Goal: Transaction & Acquisition: Purchase product/service

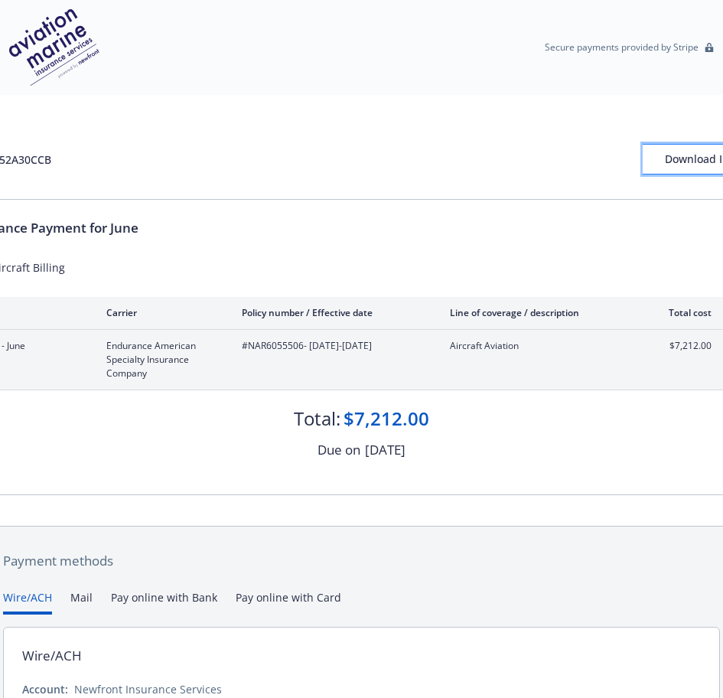
click at [676, 154] on div "Download Invoice" at bounding box center [710, 159] width 134 height 29
click at [676, 671] on div "Wire/ACH Account: Newfront Insurance Services Bank: City National Bank ABA/Tran…" at bounding box center [361, 705] width 717 height 156
click at [508, 459] on div "Due on August 29, 2025" at bounding box center [362, 450] width 792 height 20
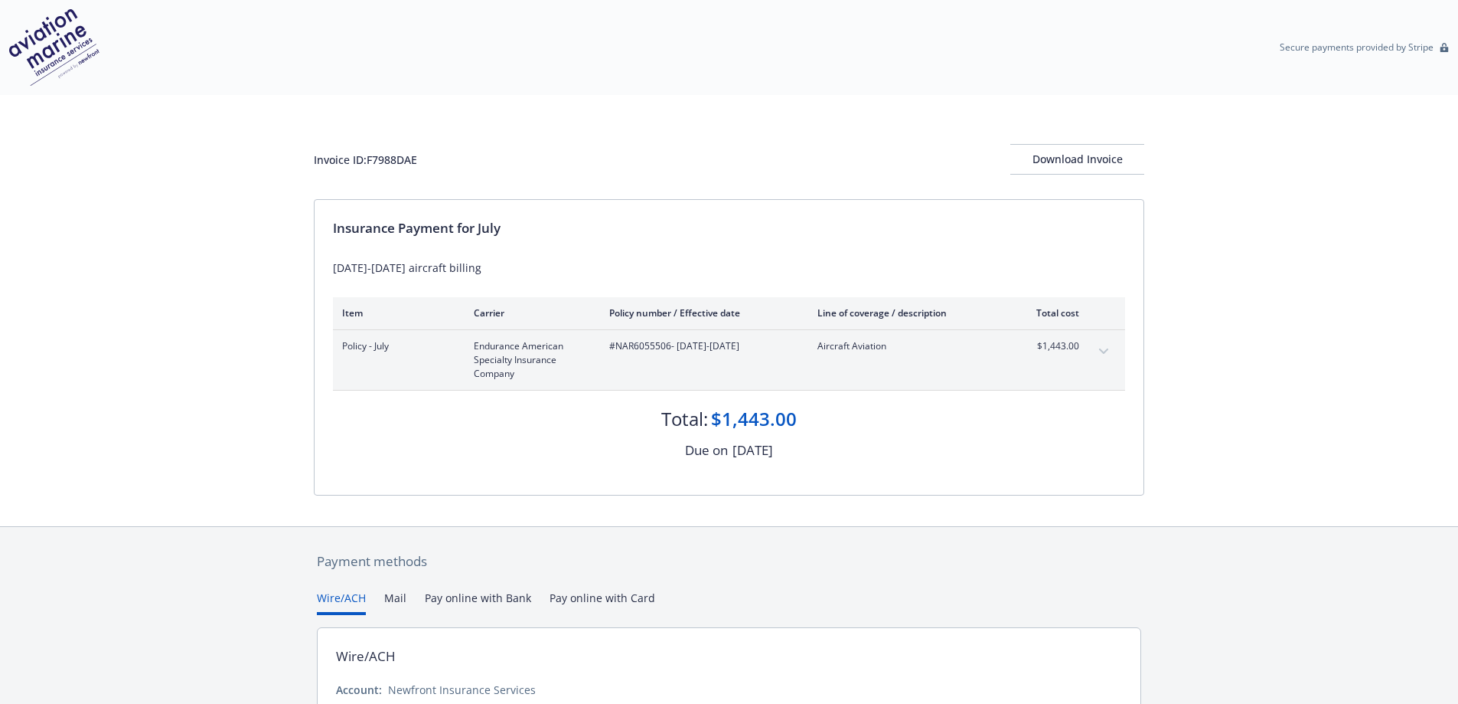
click at [367, 493] on div "Insurance Payment for July July 1-6 aircraft billing Item Carrier Policy number…" at bounding box center [729, 347] width 829 height 295
click at [560, 475] on div "Insurance Payment for July July 1-6 aircraft billing Item Carrier Policy number…" at bounding box center [729, 347] width 829 height 295
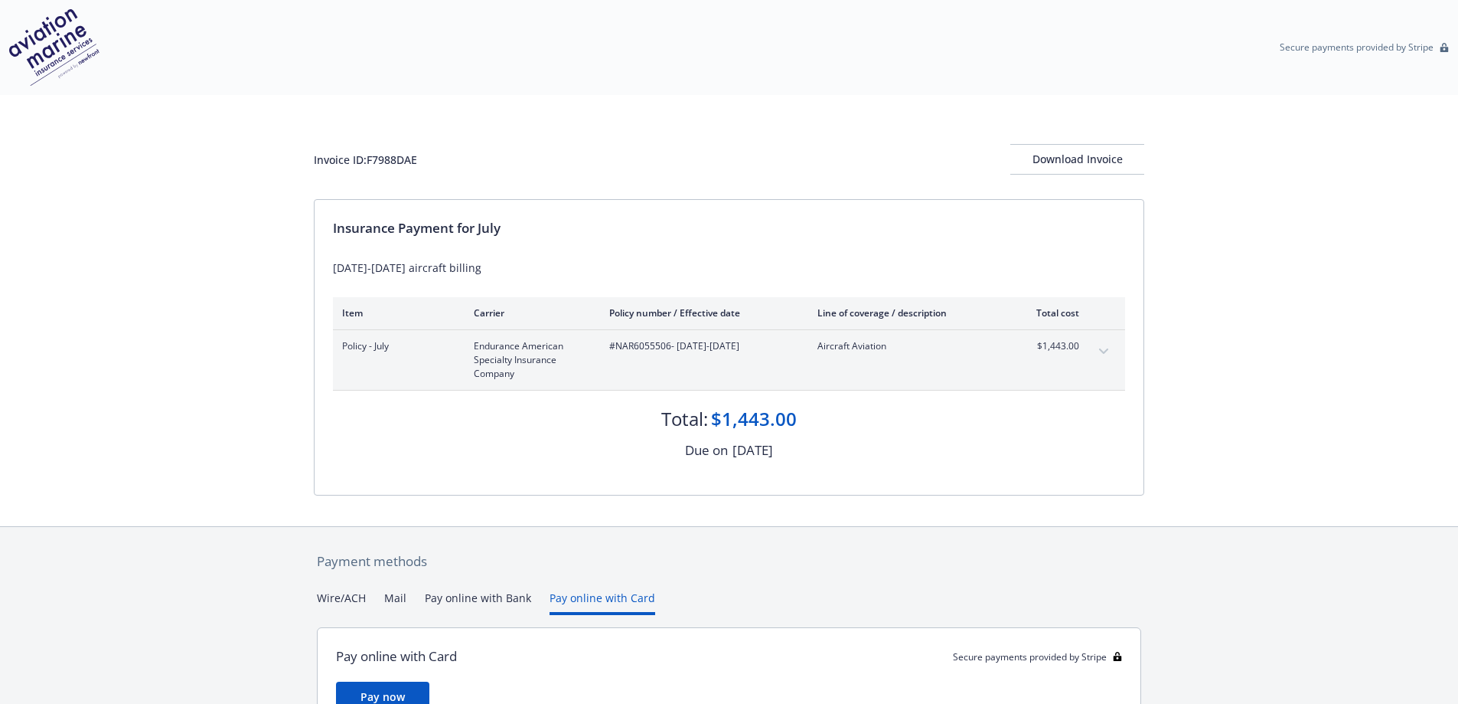
click at [609, 599] on button "Pay online with Card" at bounding box center [603, 601] width 106 height 25
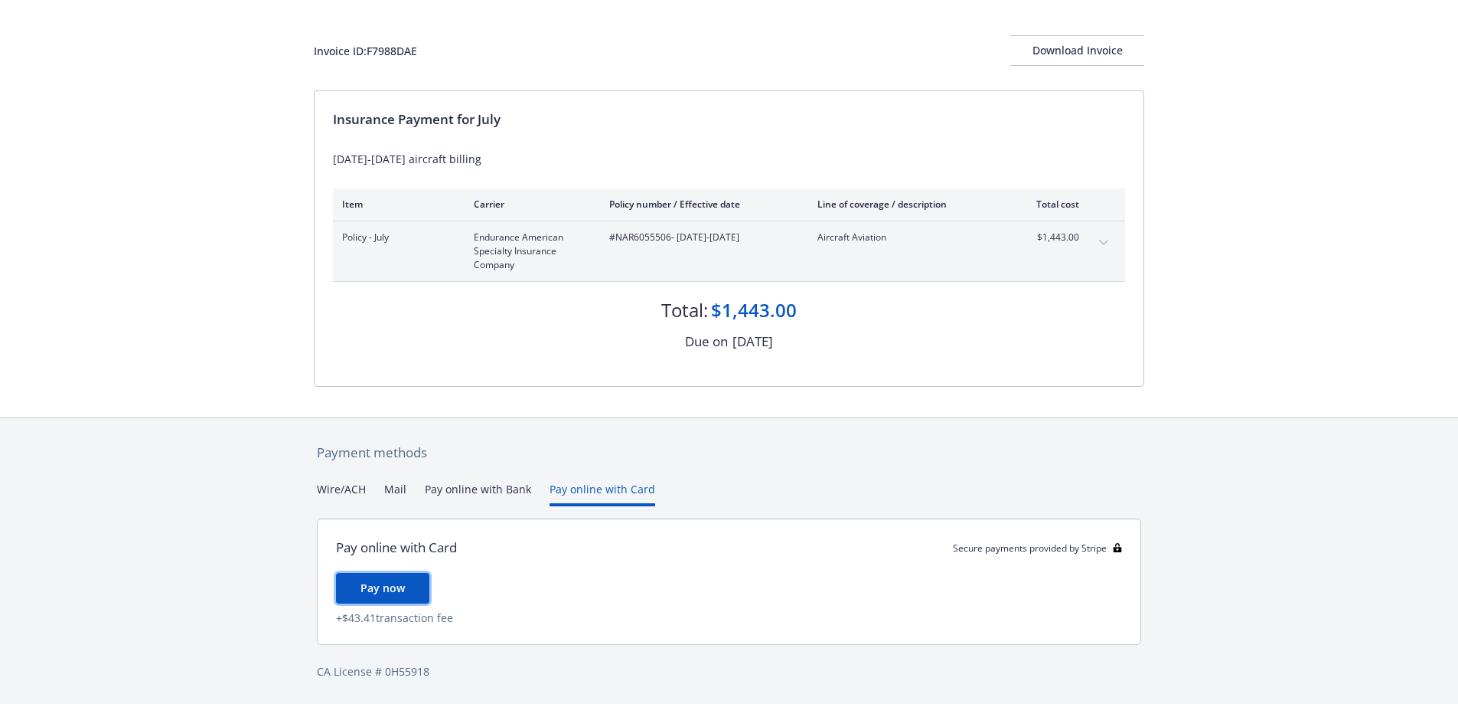
click at [383, 588] on span "Pay now" at bounding box center [383, 587] width 44 height 15
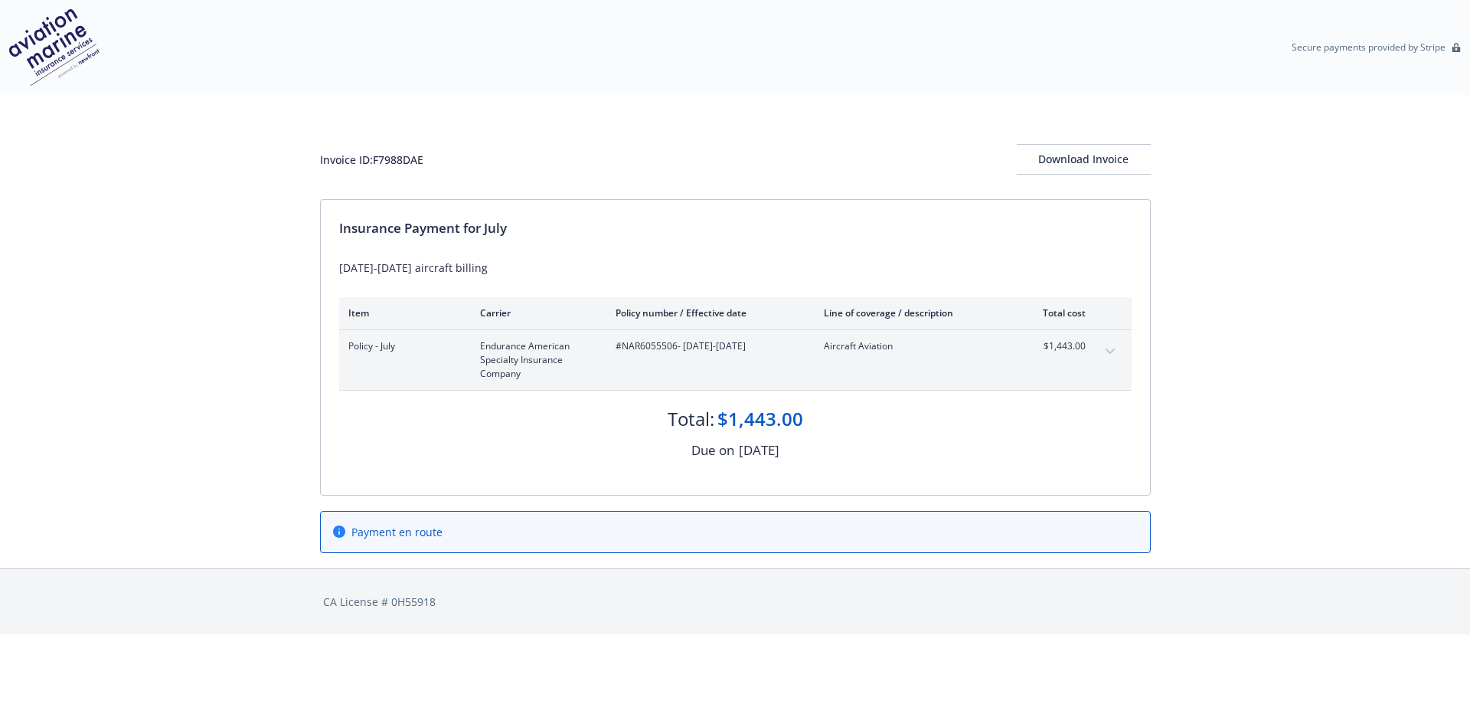
click at [605, 126] on div "Invoice ID: F7988DAE Download Invoice" at bounding box center [735, 147] width 831 height 104
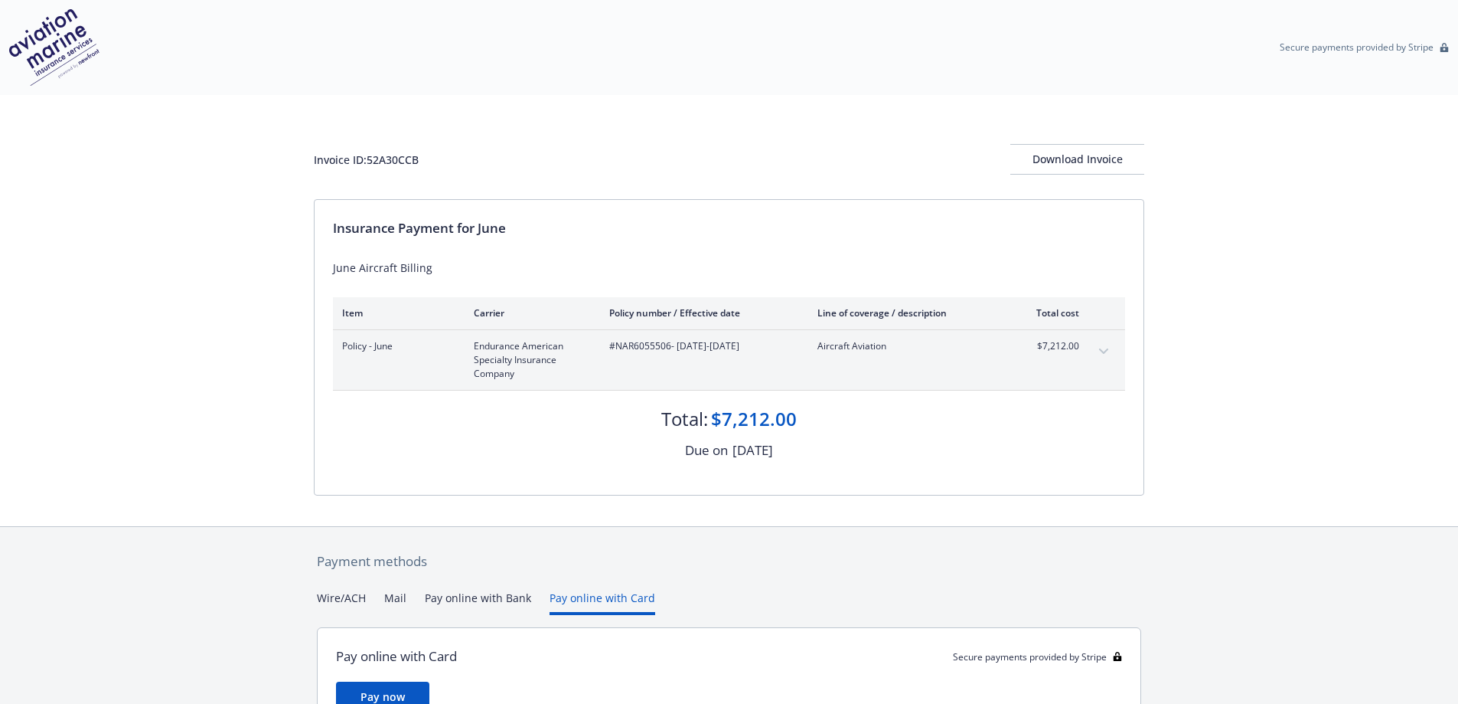
click at [569, 594] on button "Pay online with Card" at bounding box center [603, 601] width 106 height 25
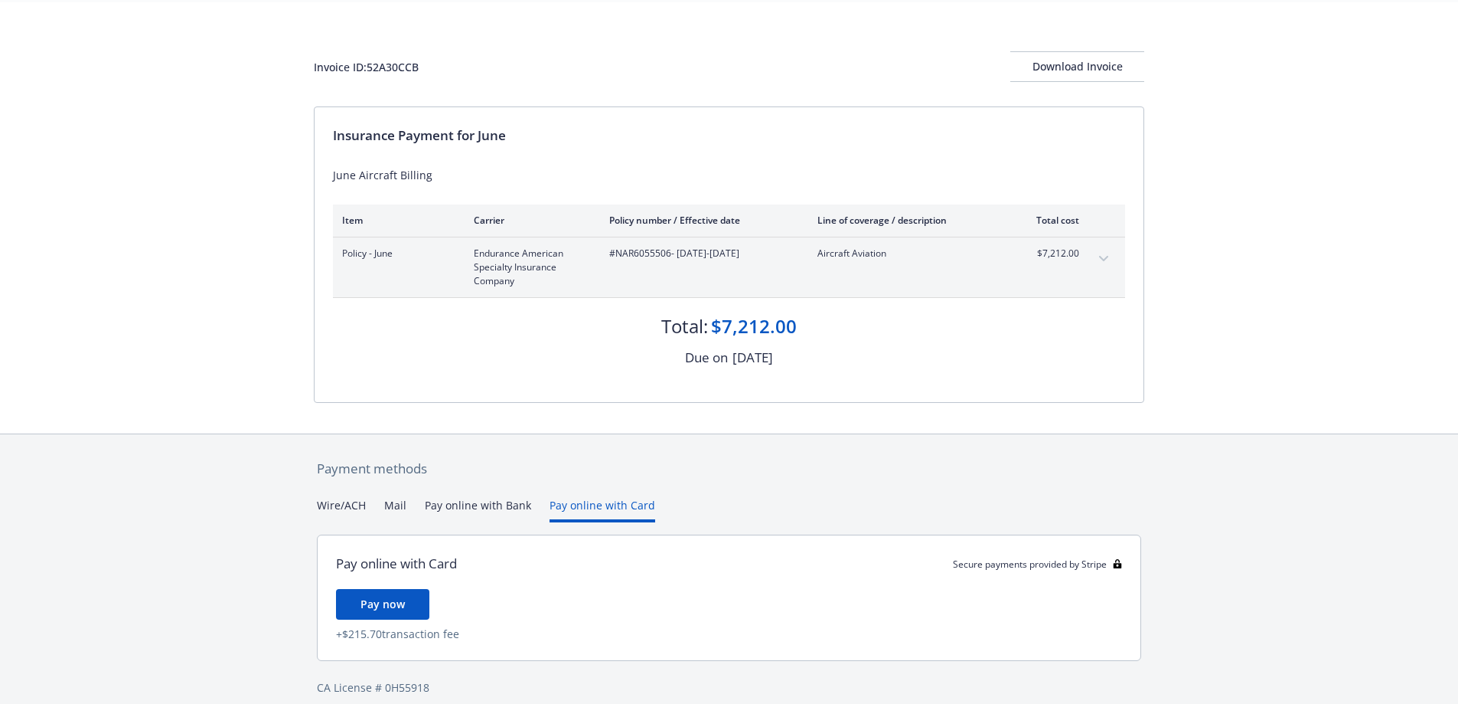
scroll to position [109, 0]
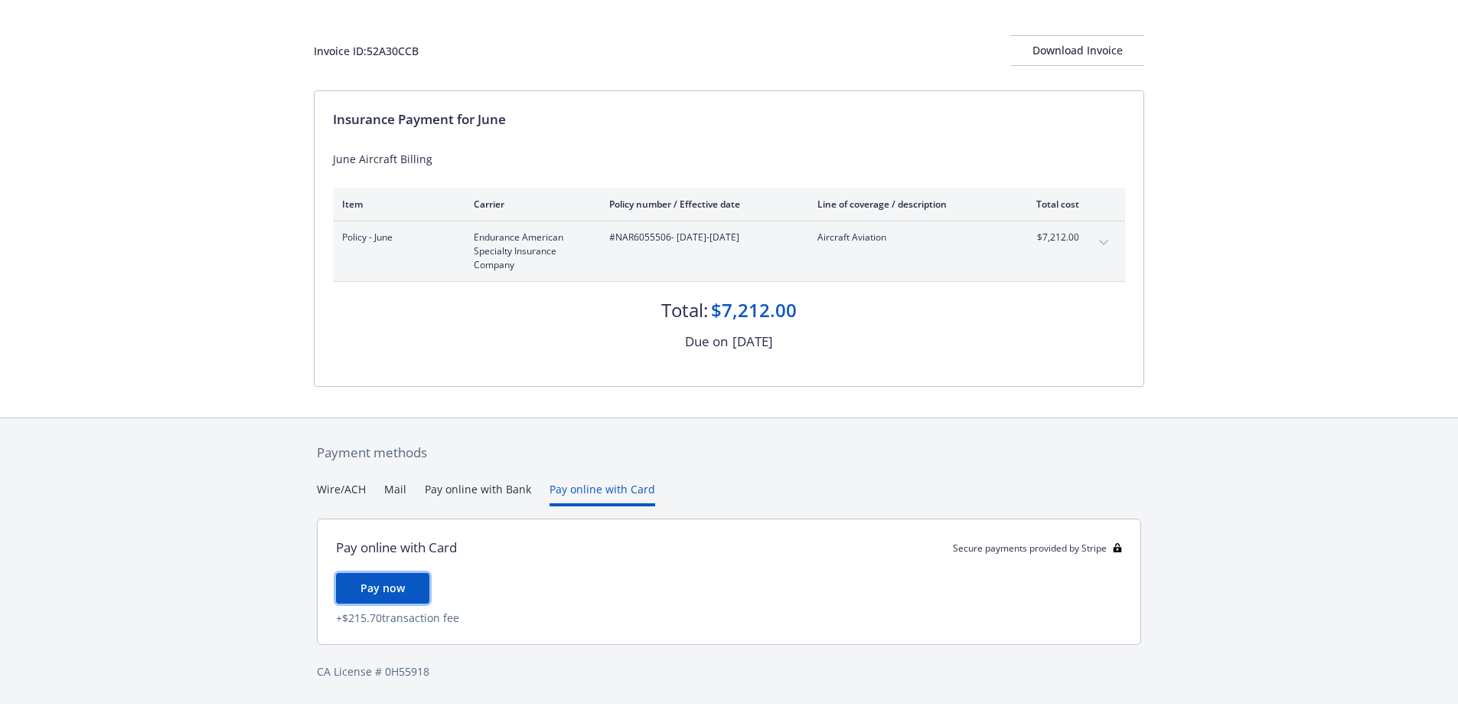
click at [369, 592] on span "Pay now" at bounding box center [383, 587] width 44 height 15
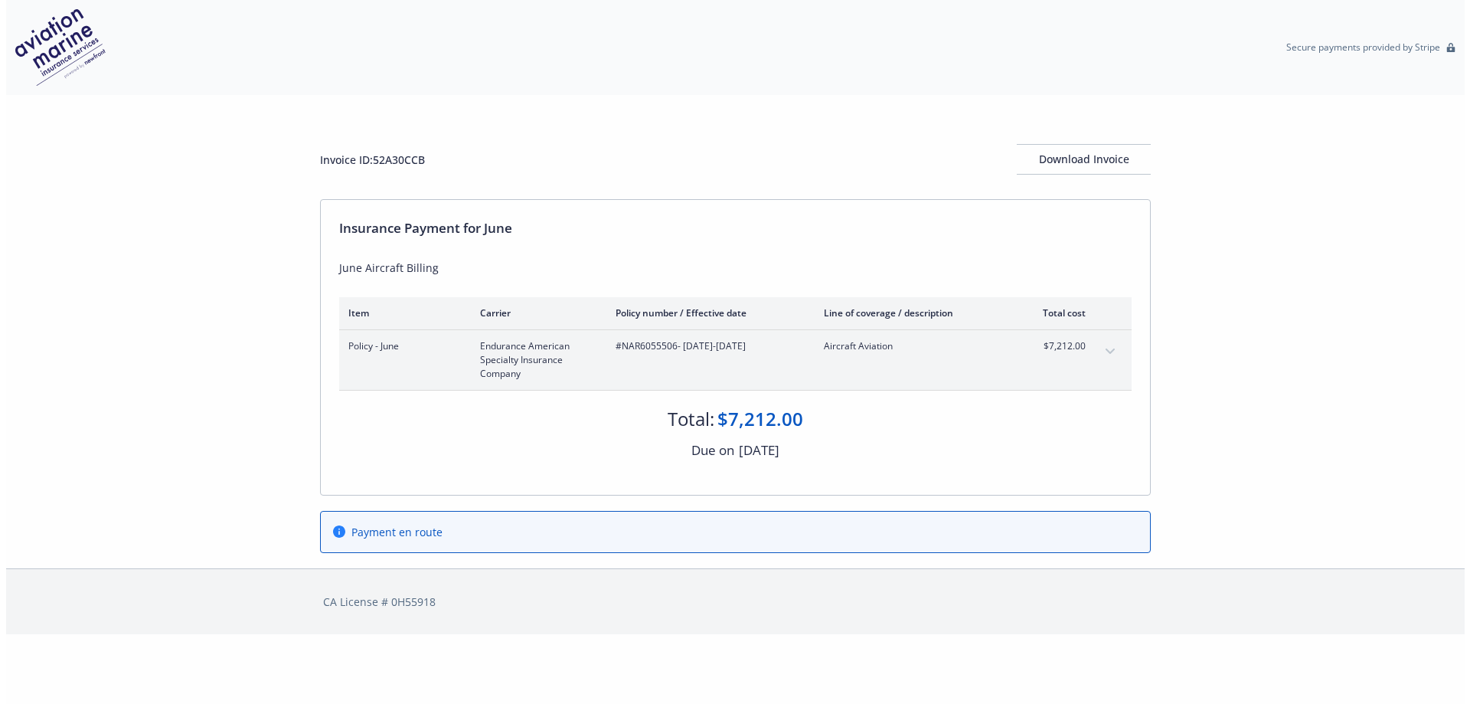
scroll to position [0, 0]
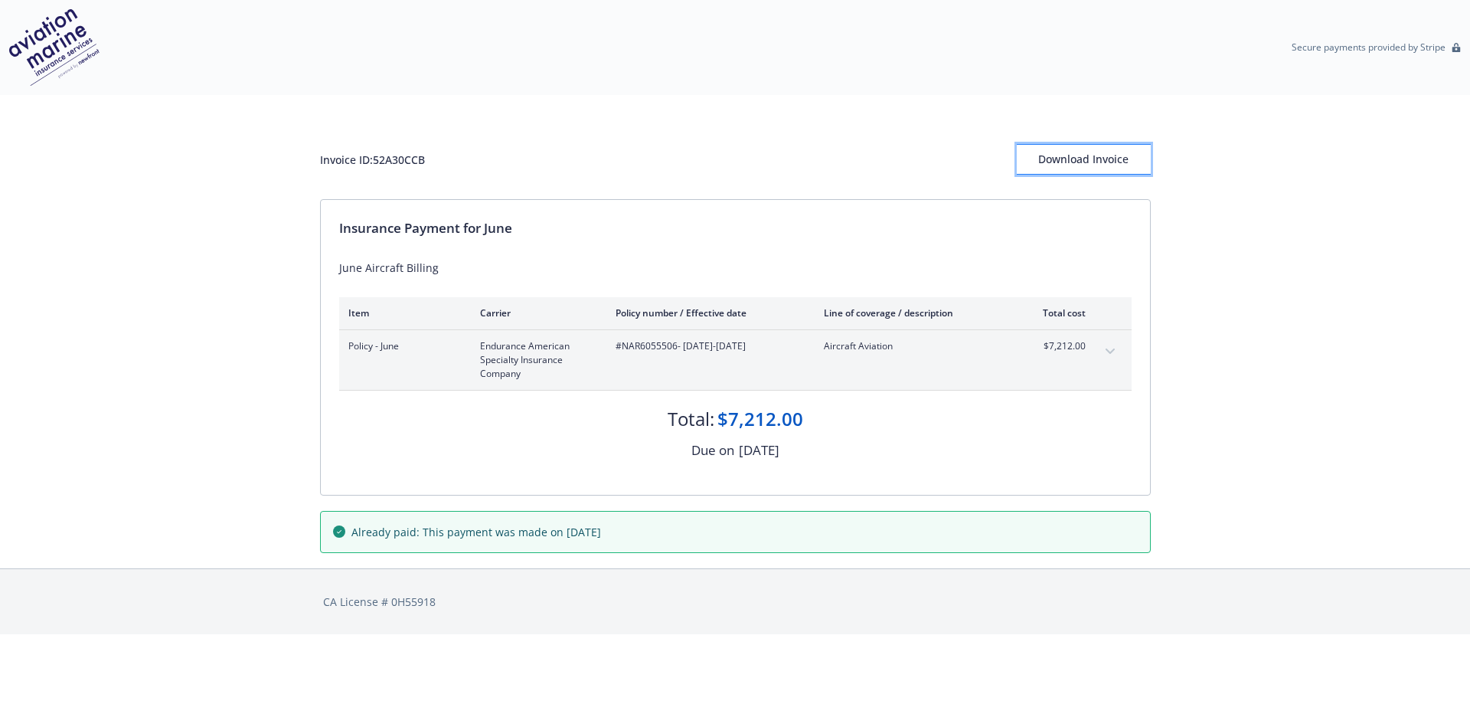
click at [1118, 158] on div "Download Invoice" at bounding box center [1084, 159] width 134 height 29
click at [1096, 158] on div "Download Invoice" at bounding box center [1084, 159] width 134 height 29
